Goal: Navigation & Orientation: Find specific page/section

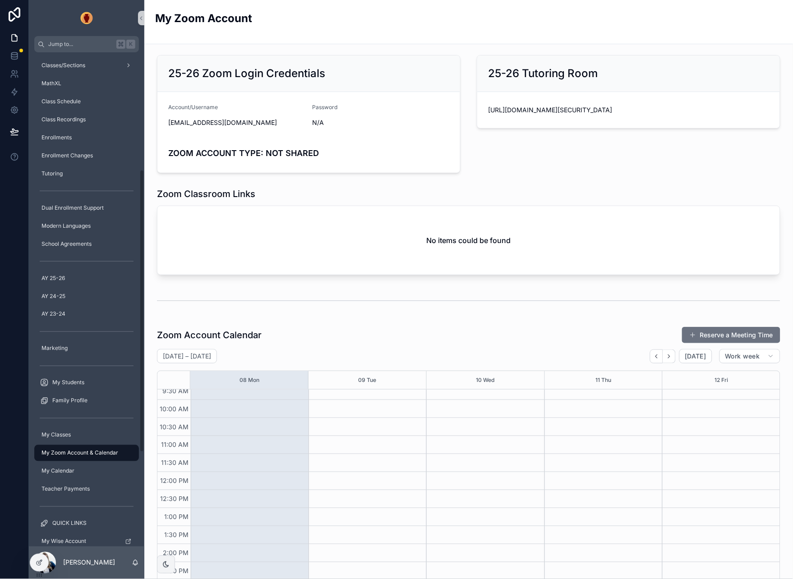
scroll to position [213, 0]
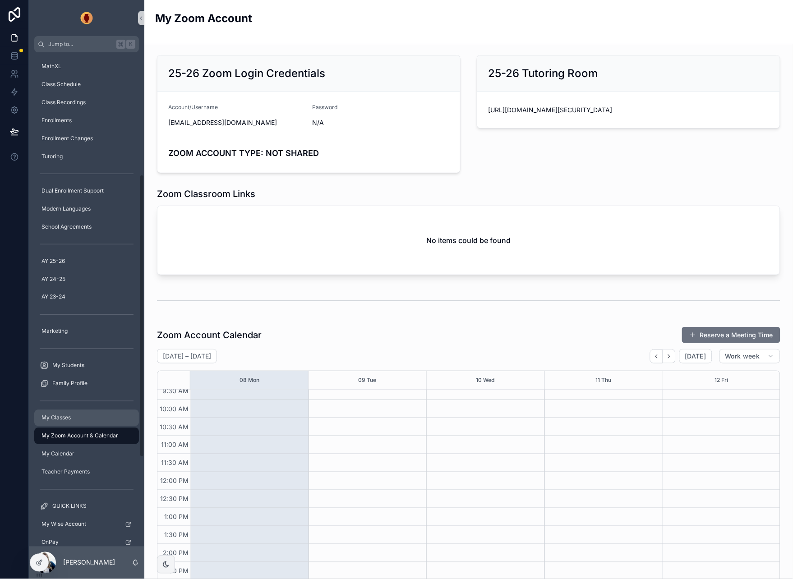
click at [79, 417] on div "My Classes" at bounding box center [87, 418] width 94 height 14
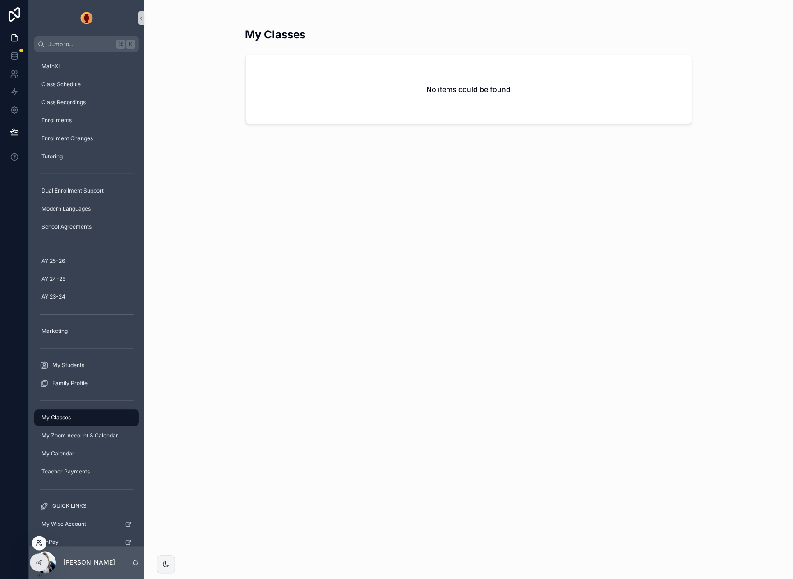
click at [36, 541] on icon at bounding box center [39, 543] width 7 height 7
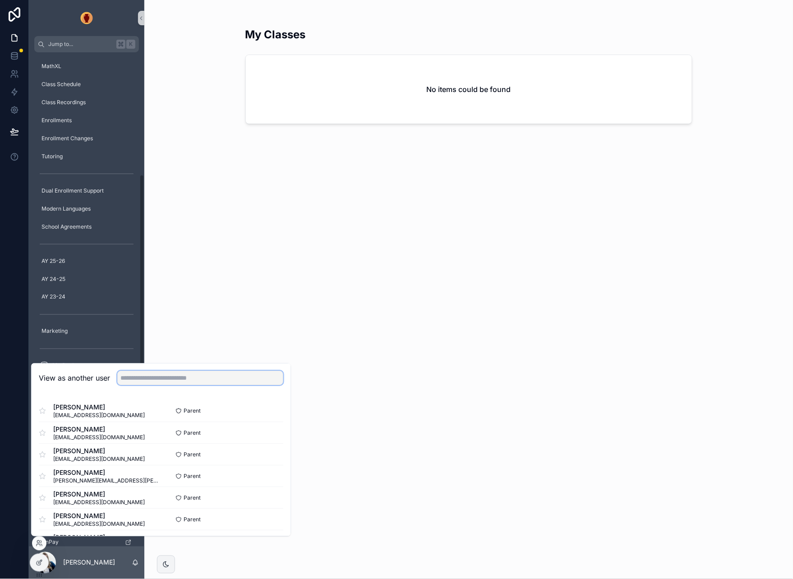
click at [184, 382] on input "text" at bounding box center [200, 378] width 166 height 14
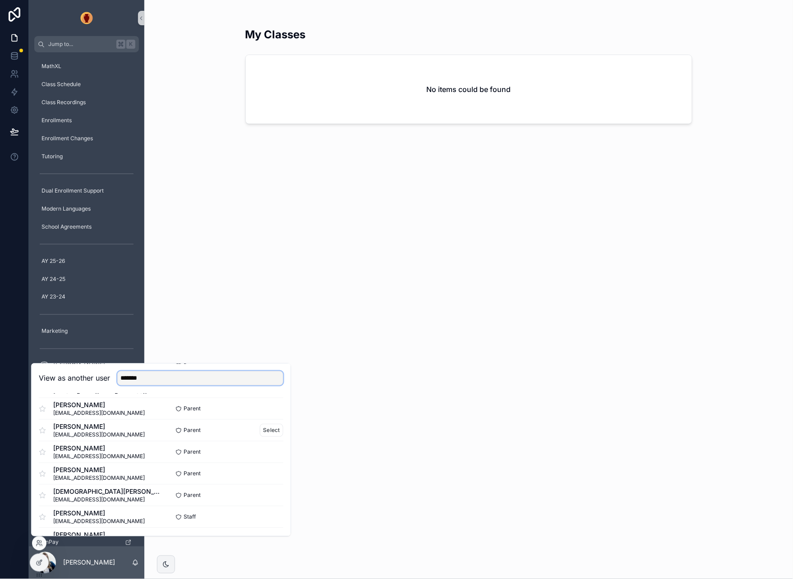
scroll to position [455, 0]
type input "*******"
click at [273, 519] on button "Select" at bounding box center [271, 518] width 23 height 13
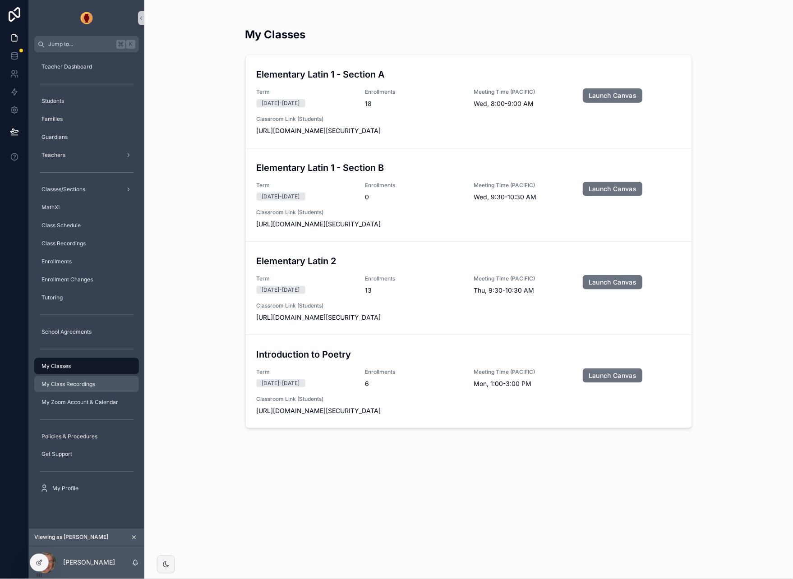
click at [77, 385] on span "My Class Recordings" at bounding box center [68, 383] width 54 height 7
